Goal: Find specific page/section: Find specific page/section

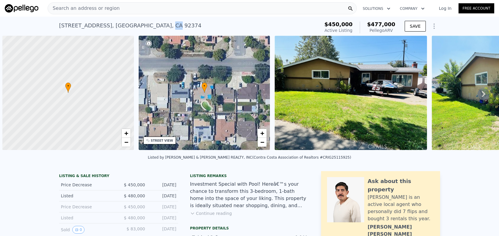
scroll to position [0, 2]
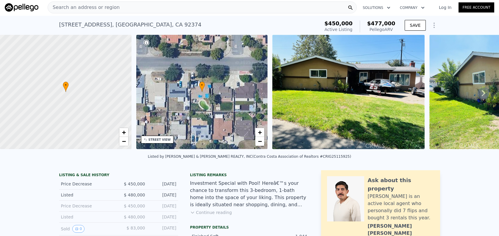
click at [171, 2] on div "Search an address or region" at bounding box center [202, 7] width 309 height 12
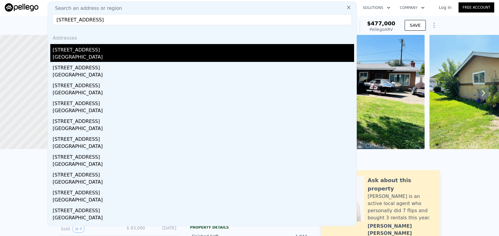
type input "[STREET_ADDRESS]"
click at [188, 55] on div "[GEOGRAPHIC_DATA]" at bounding box center [203, 58] width 301 height 8
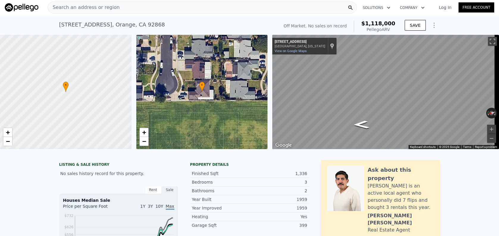
click at [183, 10] on div "Search an address or region" at bounding box center [202, 7] width 309 height 12
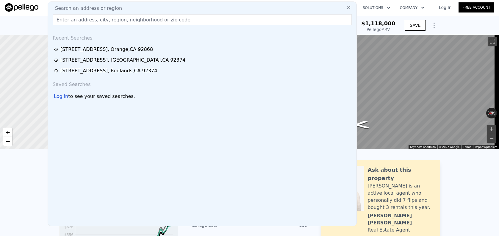
click at [183, 10] on div "Search an address or region" at bounding box center [202, 8] width 304 height 7
click at [186, 17] on input "text" at bounding box center [202, 19] width 299 height 11
paste input "[STREET_ADDRESS][PERSON_NAME]"
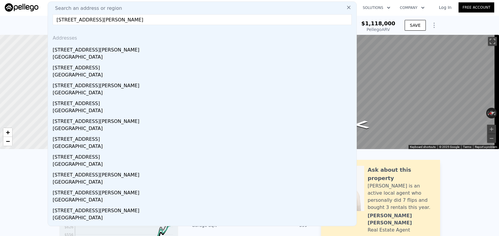
type input "[STREET_ADDRESS][PERSON_NAME]"
click at [185, 46] on div "[STREET_ADDRESS][PERSON_NAME]" at bounding box center [203, 49] width 301 height 10
